Goal: Task Accomplishment & Management: Manage account settings

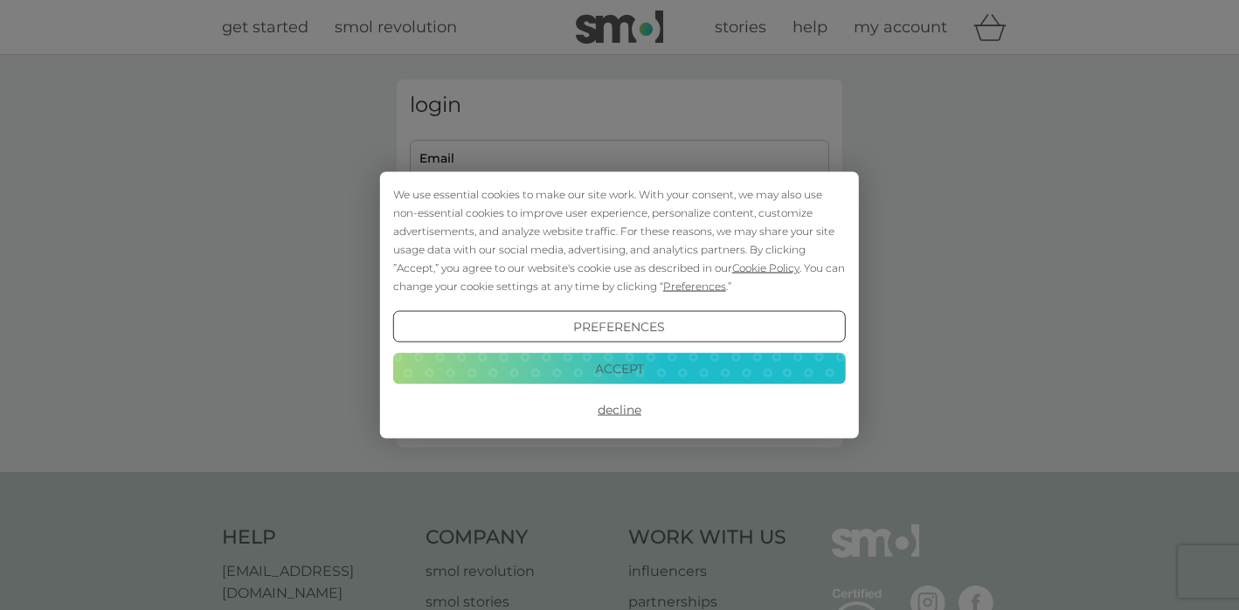
click at [642, 368] on button "Accept" at bounding box center [619, 367] width 452 height 31
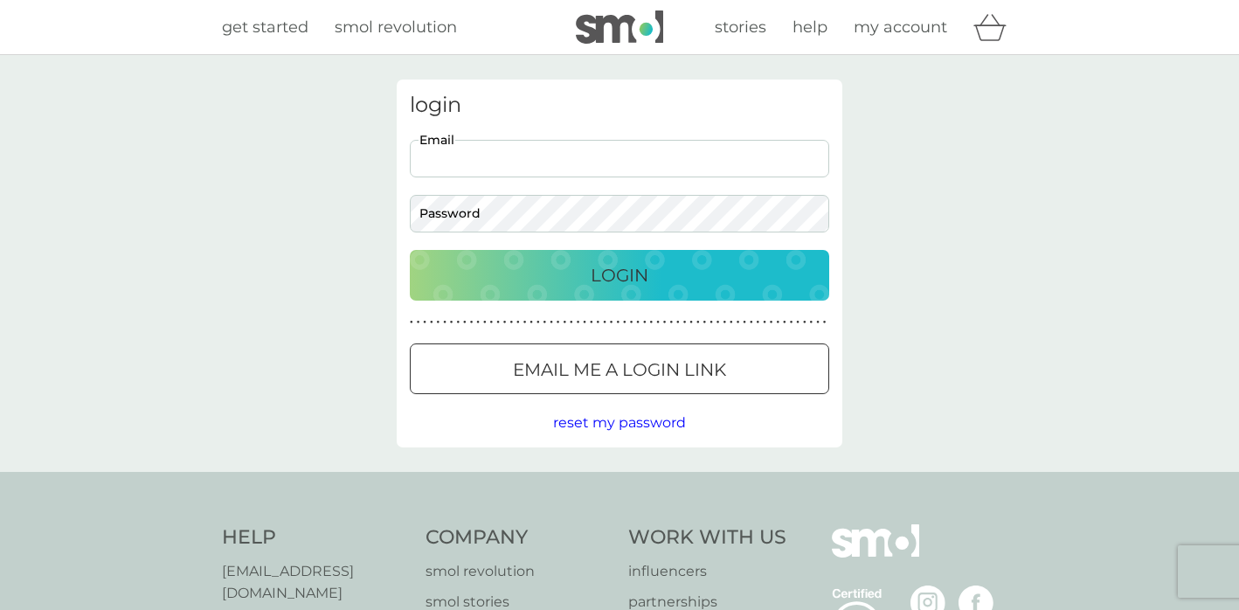
click at [521, 171] on input "Email" at bounding box center [619, 159] width 419 height 38
type input "zenadaughter@gmail.com"
click at [625, 369] on div at bounding box center [619, 370] width 63 height 18
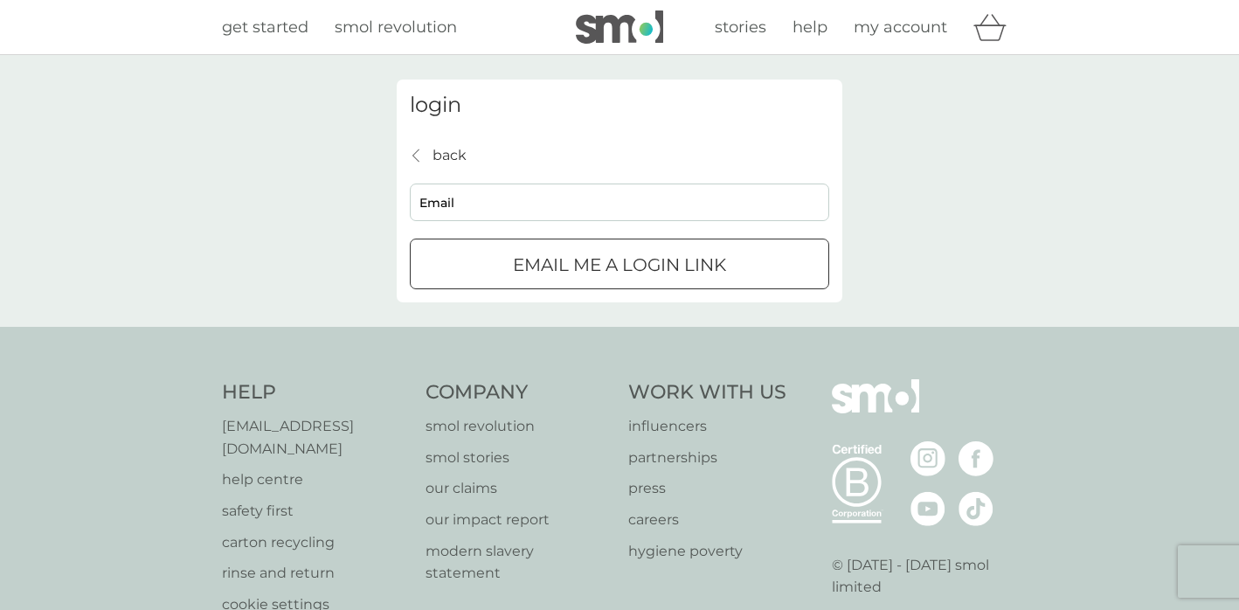
click at [451, 179] on div "back back Email Email me a login link" at bounding box center [619, 217] width 419 height 146
click at [443, 194] on input "Email" at bounding box center [619, 202] width 419 height 38
type input "zenadaughter@gmail.com"
click at [590, 277] on p "Email me a login link" at bounding box center [619, 265] width 213 height 28
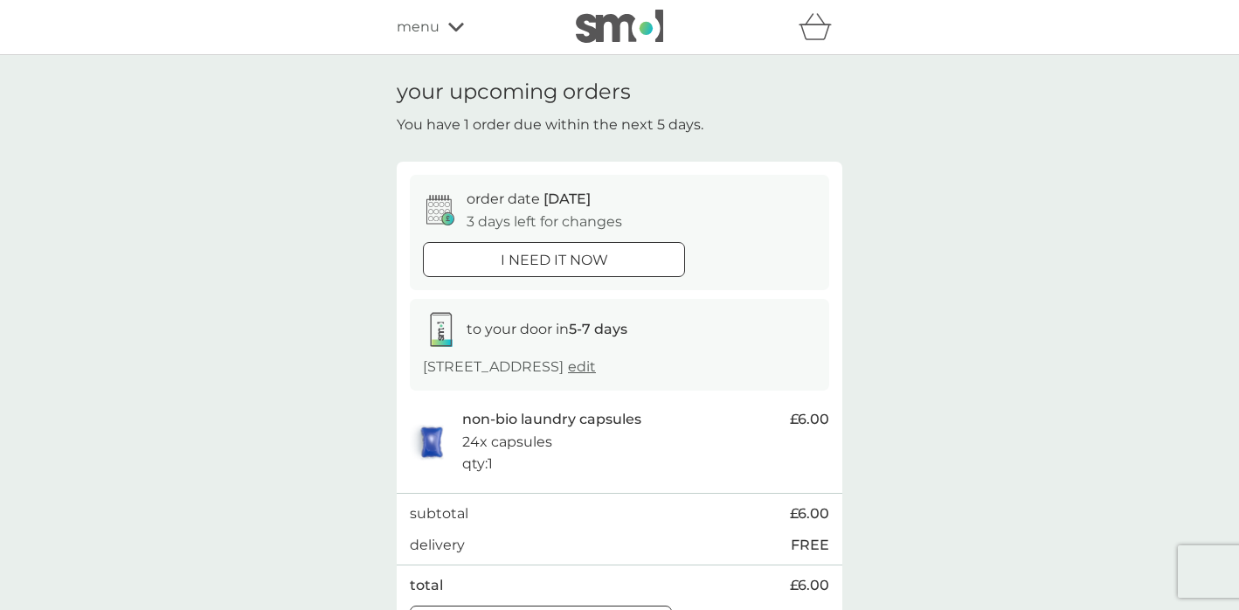
click at [418, 24] on span "menu" at bounding box center [418, 27] width 43 height 23
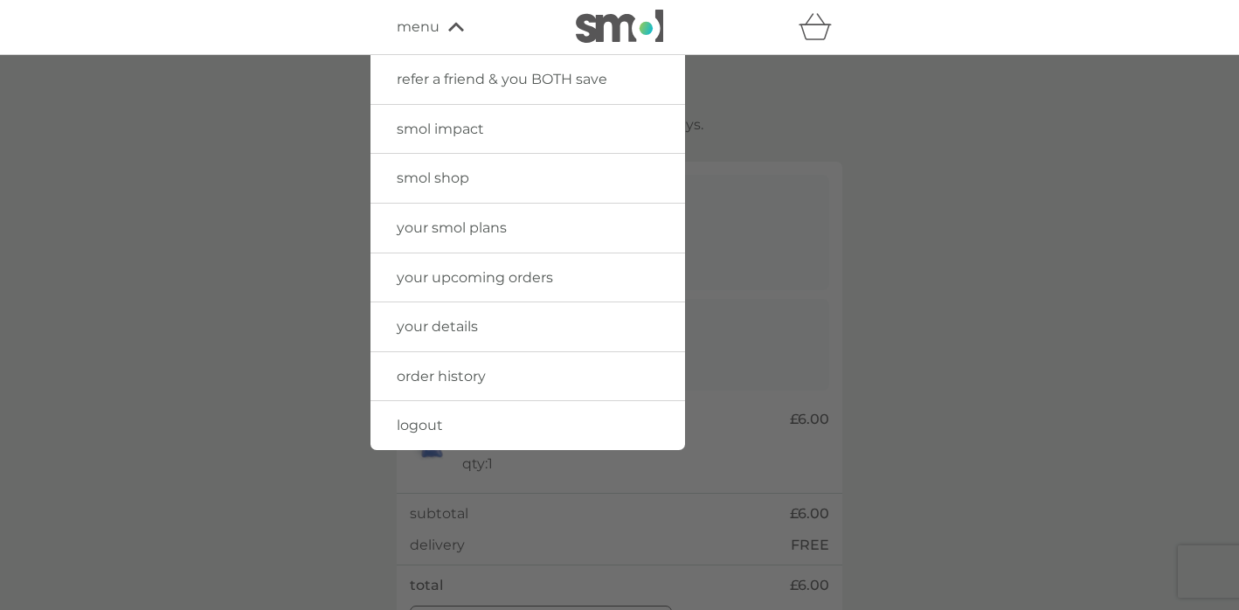
click at [421, 279] on span "your upcoming orders" at bounding box center [475, 277] width 156 height 17
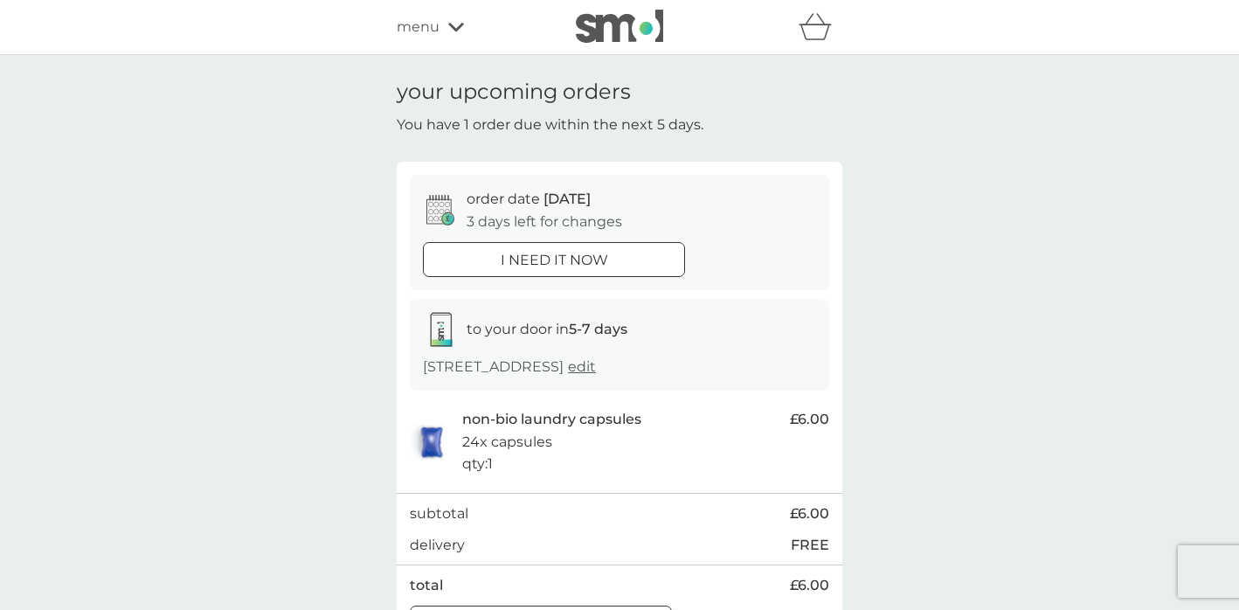
click at [409, 43] on div "refer a friend & you BOTH save smol impact smol shop your smol plans your upcom…" at bounding box center [619, 27] width 445 height 35
click at [408, 24] on span "menu" at bounding box center [418, 27] width 43 height 23
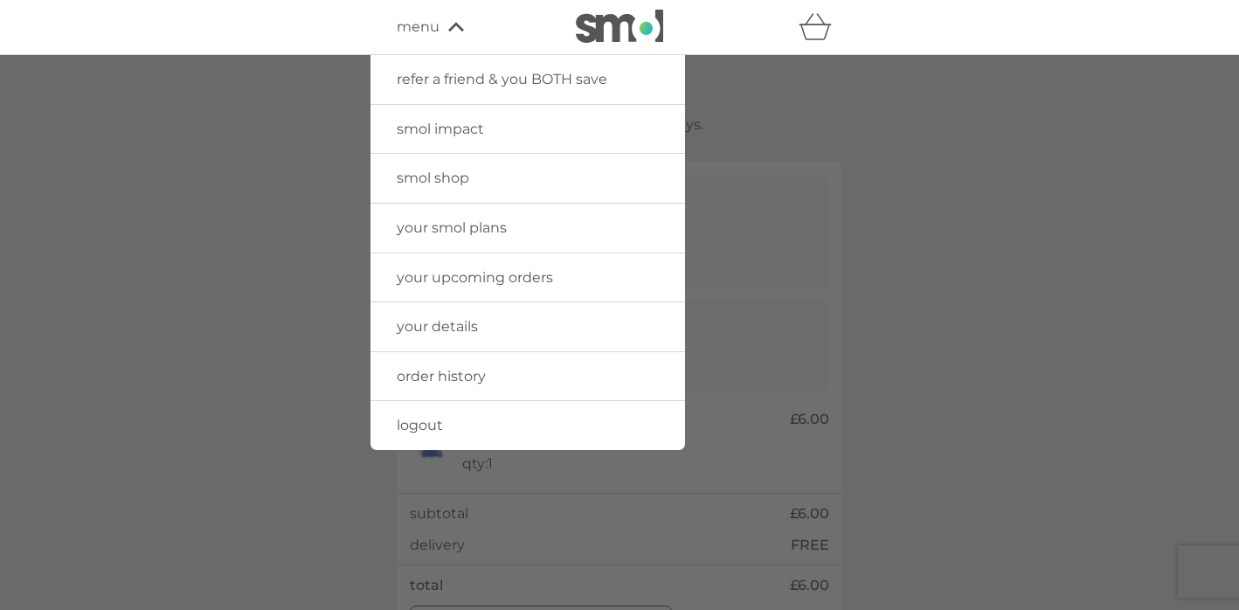
click at [425, 229] on span "your smol plans" at bounding box center [452, 227] width 110 height 17
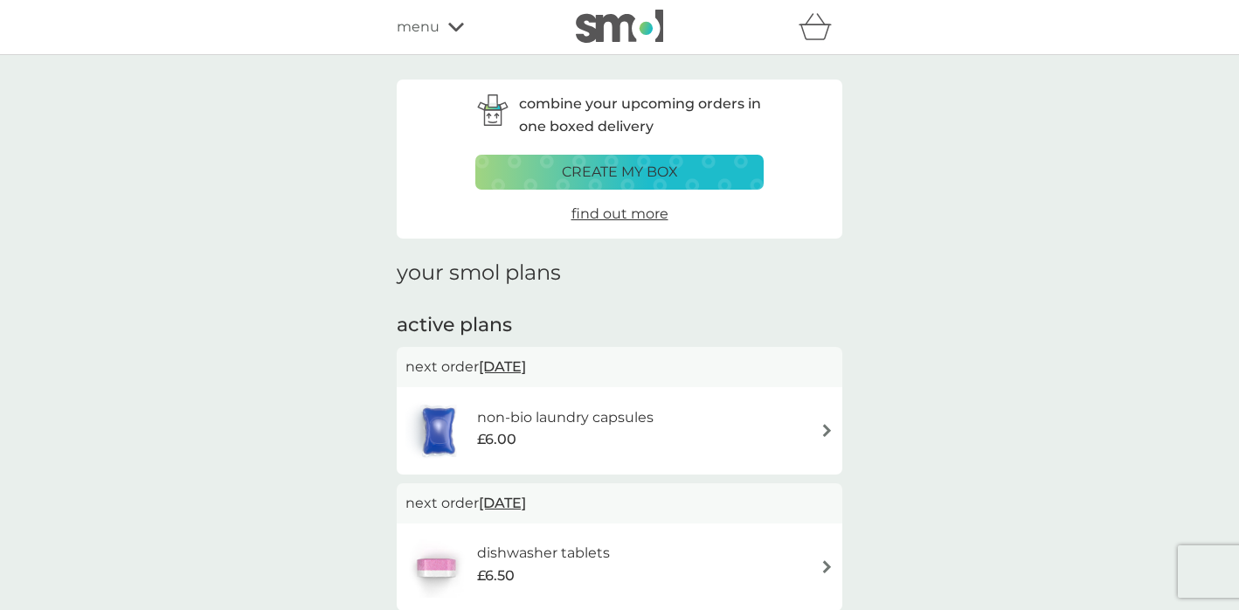
scroll to position [191, 0]
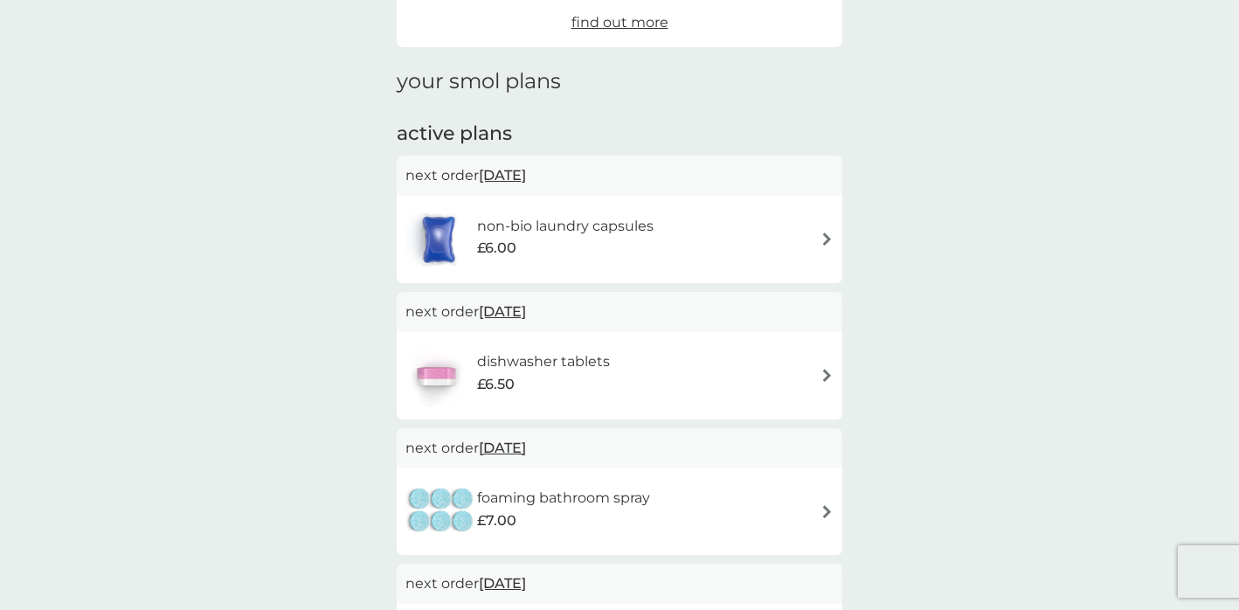
click at [537, 362] on h6 "dishwasher tablets" at bounding box center [543, 361] width 133 height 23
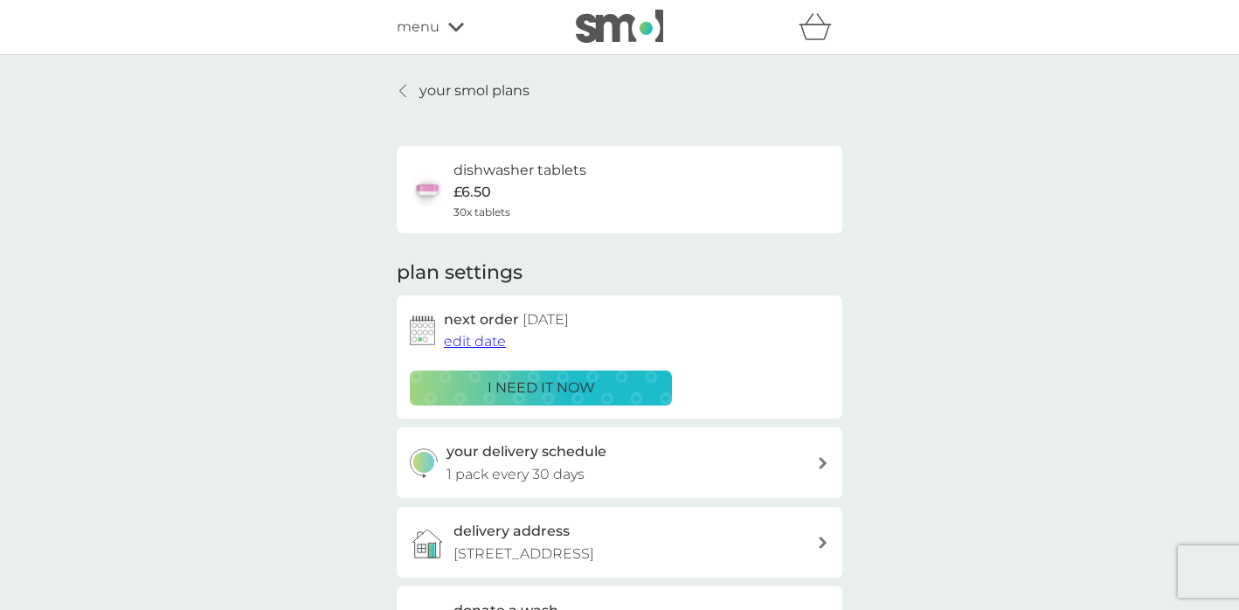
click at [515, 388] on p "i need it now" at bounding box center [540, 387] width 107 height 23
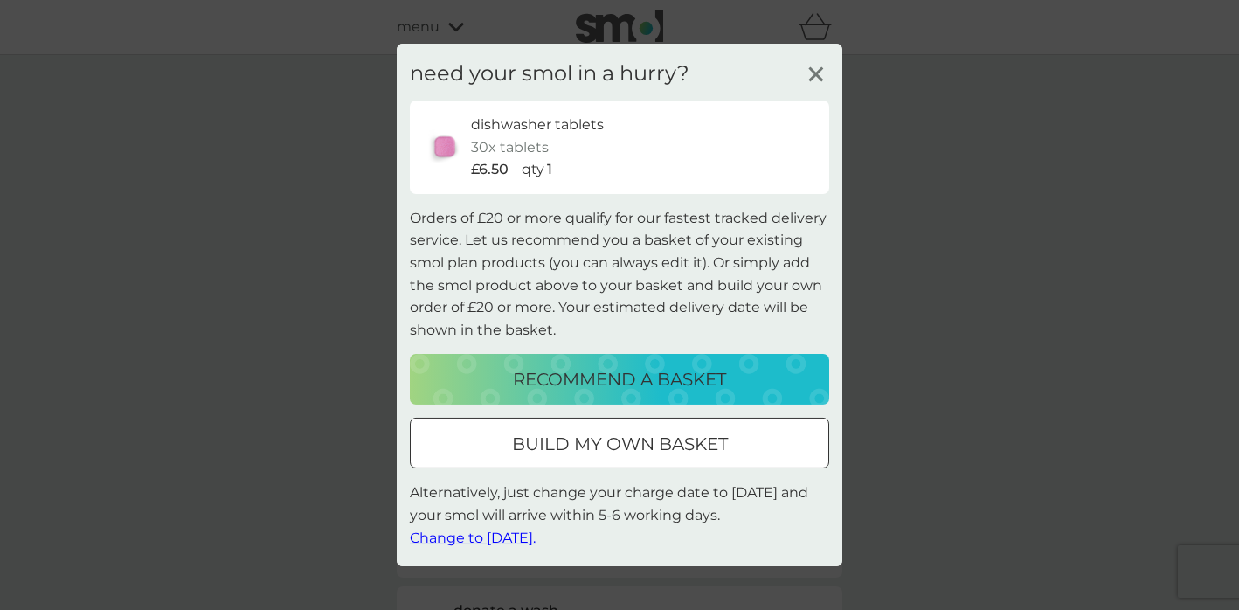
click at [462, 532] on span "Change to [DATE]." at bounding box center [473, 536] width 126 height 17
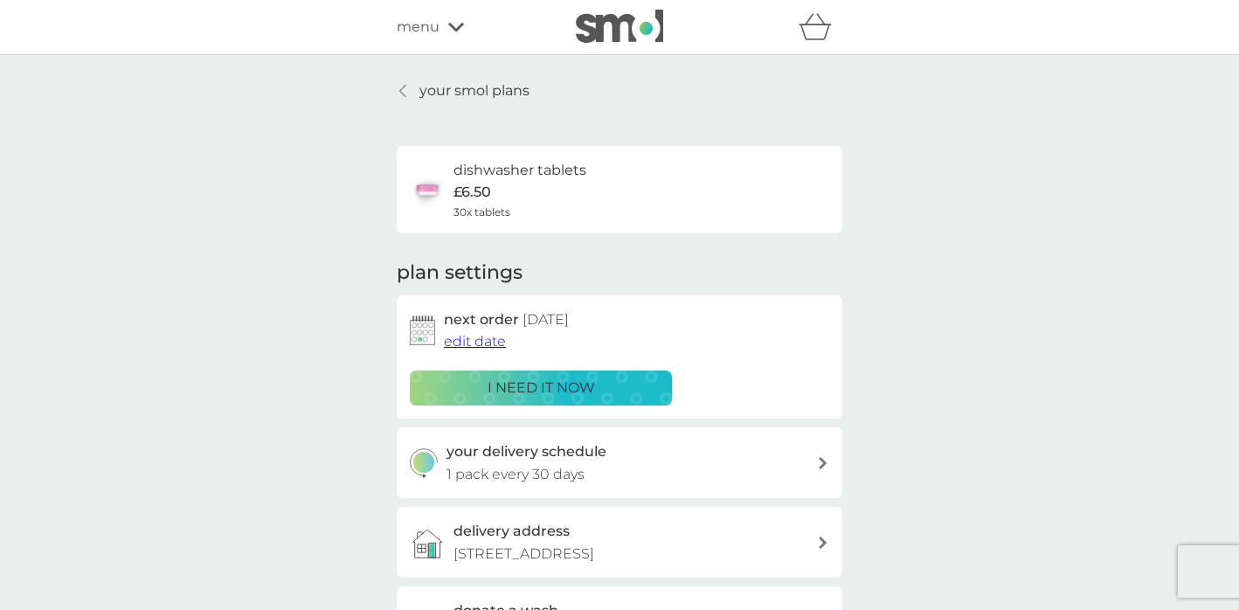
click at [435, 26] on span "menu" at bounding box center [418, 27] width 43 height 23
